Goal: Task Accomplishment & Management: Manage account settings

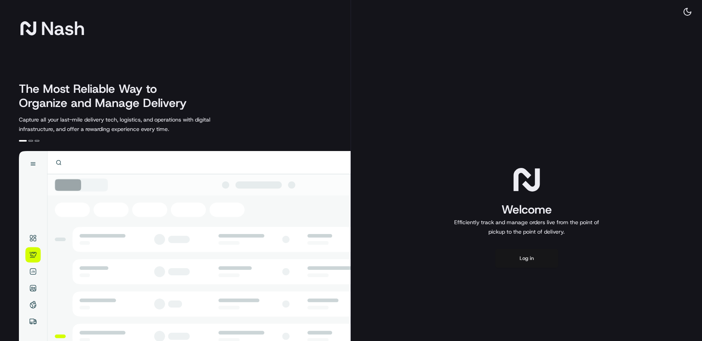
click at [533, 261] on button "Log in" at bounding box center [526, 258] width 63 height 19
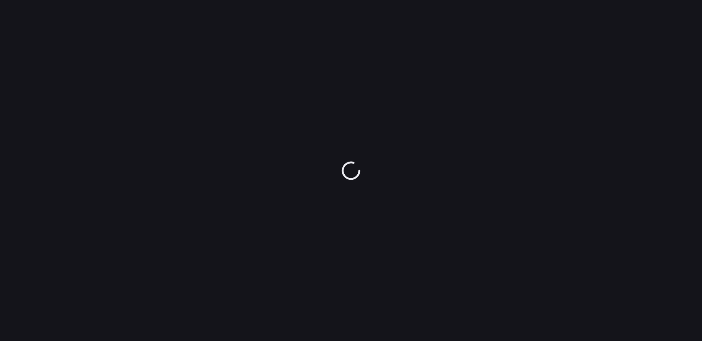
click at [370, 172] on div at bounding box center [351, 170] width 702 height 341
